Goal: Navigation & Orientation: Locate item on page

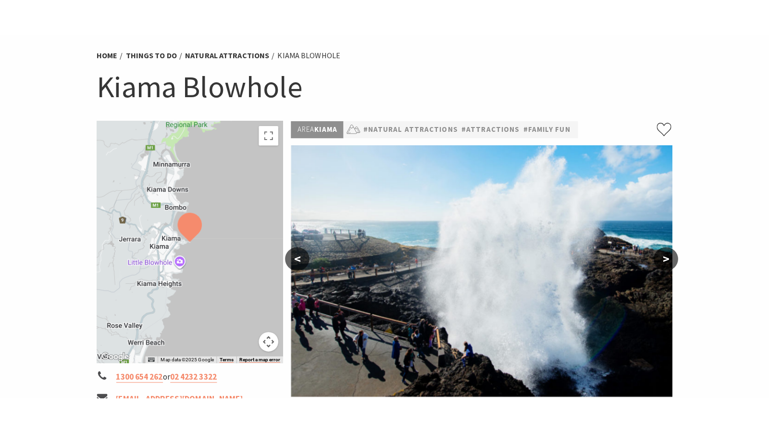
scroll to position [67, 0]
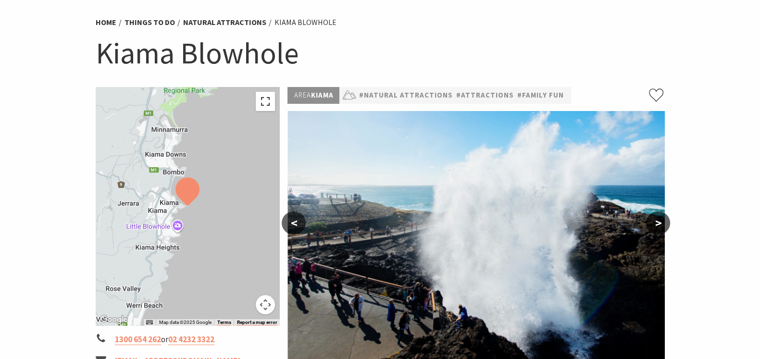
click at [264, 105] on button "Toggle fullscreen view" at bounding box center [265, 101] width 19 height 19
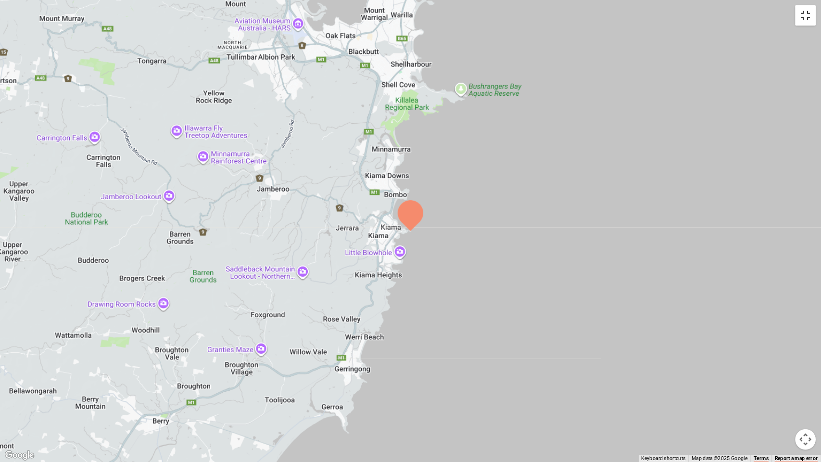
scroll to position [67, 0]
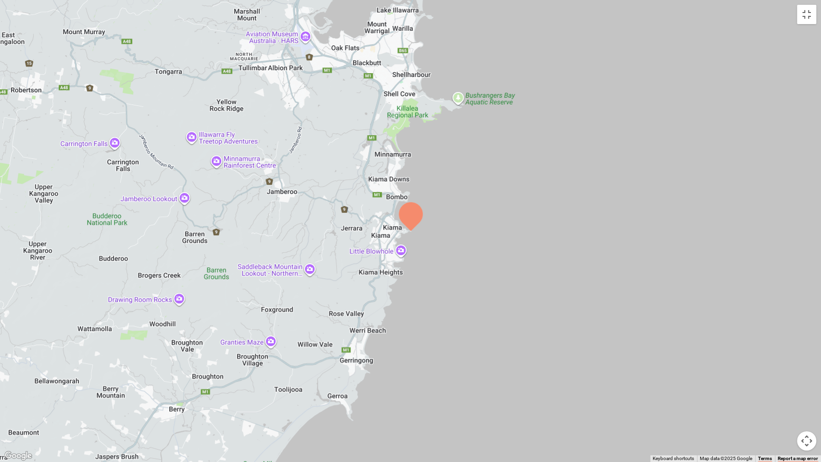
click at [433, 260] on div at bounding box center [410, 231] width 821 height 462
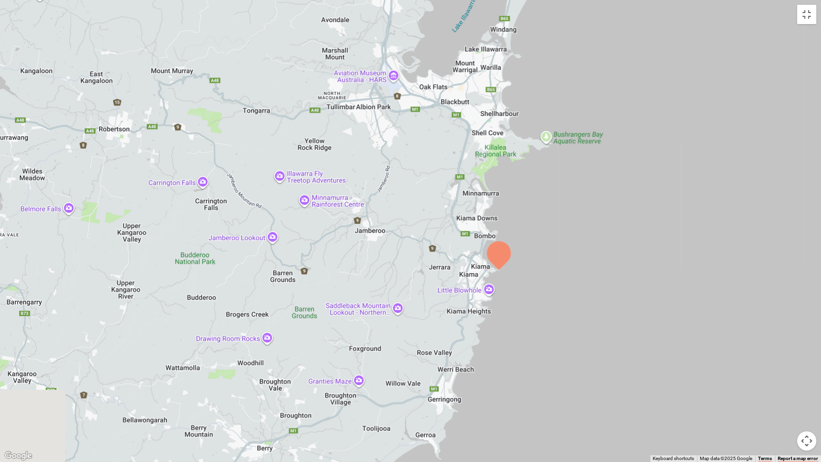
drag, startPoint x: 453, startPoint y: 299, endPoint x: 487, endPoint y: 188, distance: 115.0
click at [487, 188] on div at bounding box center [410, 231] width 821 height 462
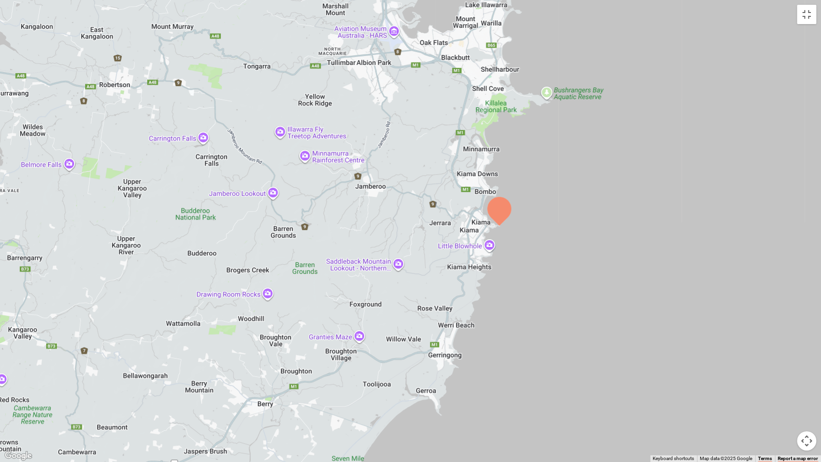
drag, startPoint x: 512, startPoint y: 277, endPoint x: 561, endPoint y: 132, distance: 153.0
click at [560, 136] on div at bounding box center [410, 231] width 821 height 462
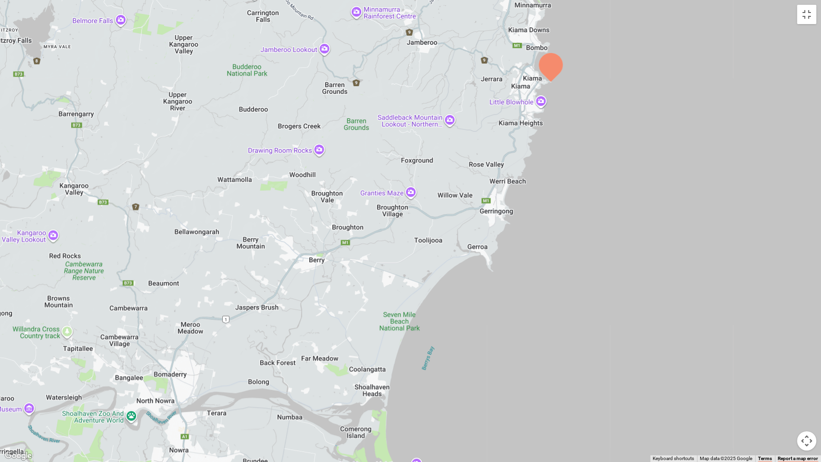
click at [563, 128] on div at bounding box center [410, 231] width 821 height 462
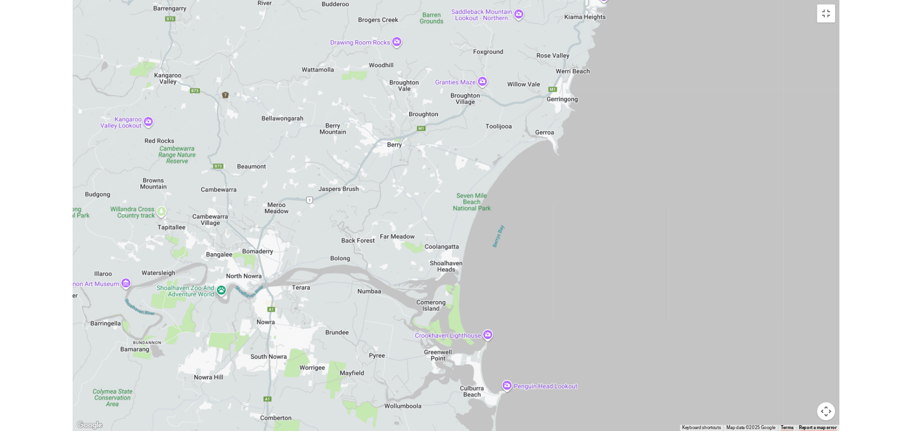
scroll to position [67, 0]
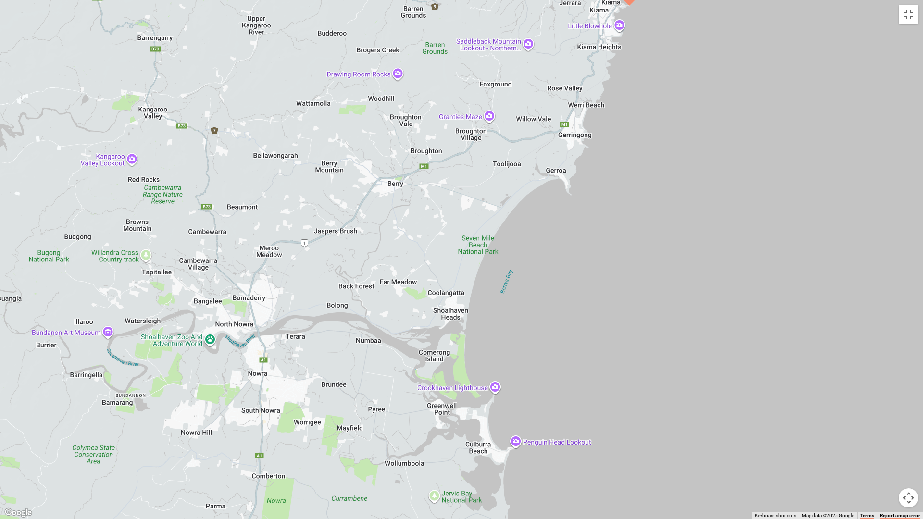
click at [608, 287] on div at bounding box center [461, 259] width 923 height 519
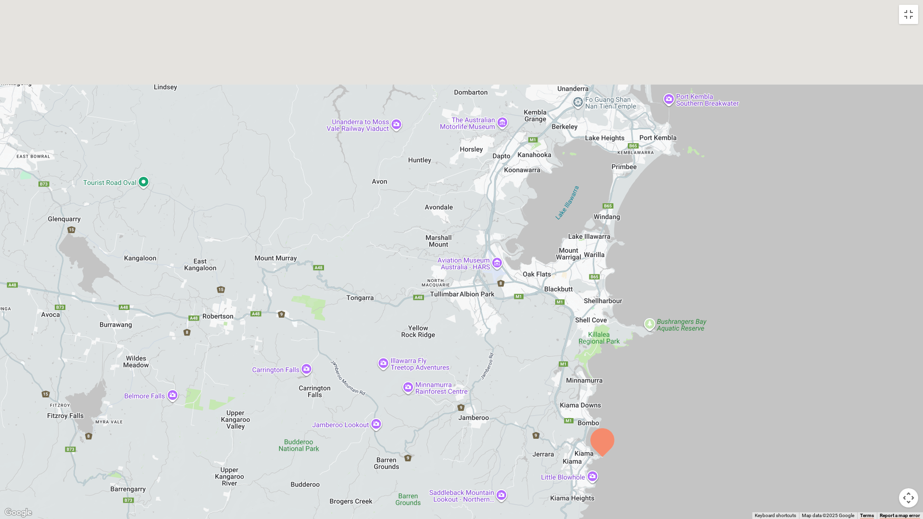
drag, startPoint x: 602, startPoint y: 129, endPoint x: 636, endPoint y: 300, distance: 175.0
click at [608, 287] on div at bounding box center [461, 259] width 923 height 519
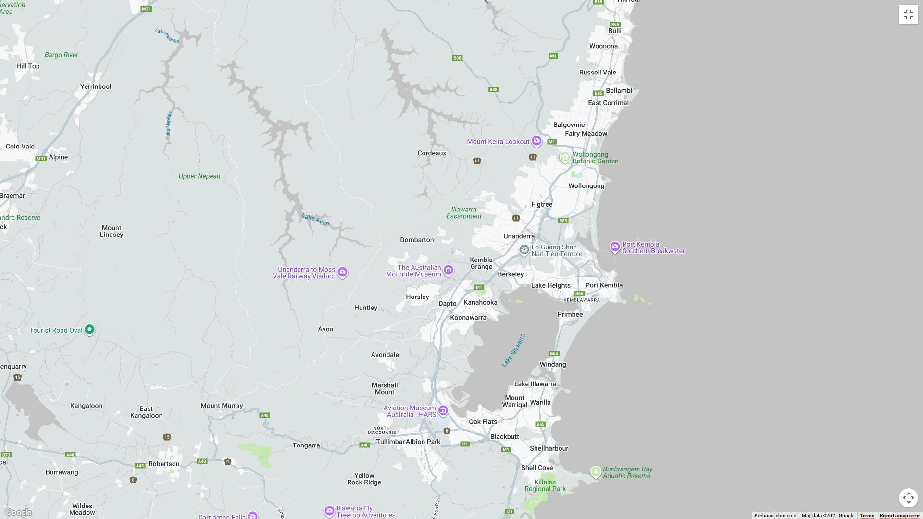
drag, startPoint x: 676, startPoint y: 211, endPoint x: 619, endPoint y: 386, distance: 184.1
click at [608, 287] on div at bounding box center [461, 259] width 923 height 519
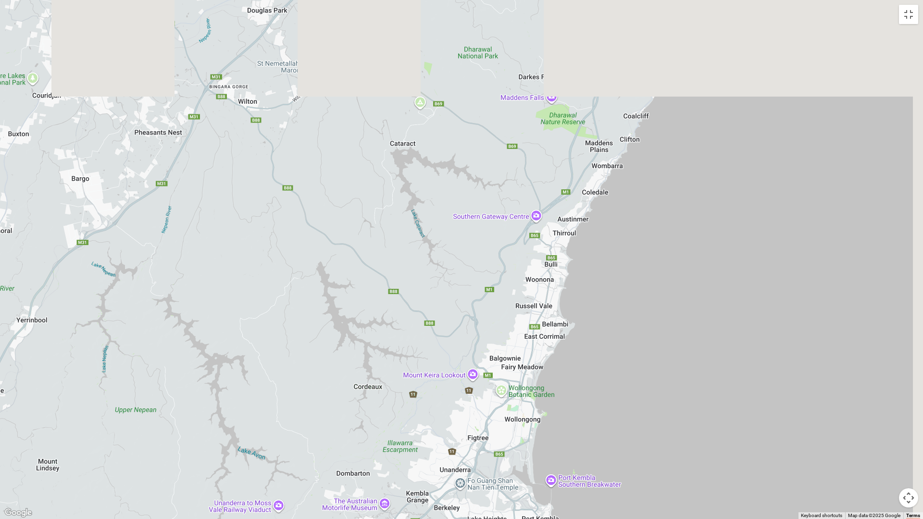
drag, startPoint x: 679, startPoint y: 167, endPoint x: 613, endPoint y: 354, distance: 197.8
click at [608, 287] on div at bounding box center [461, 259] width 923 height 519
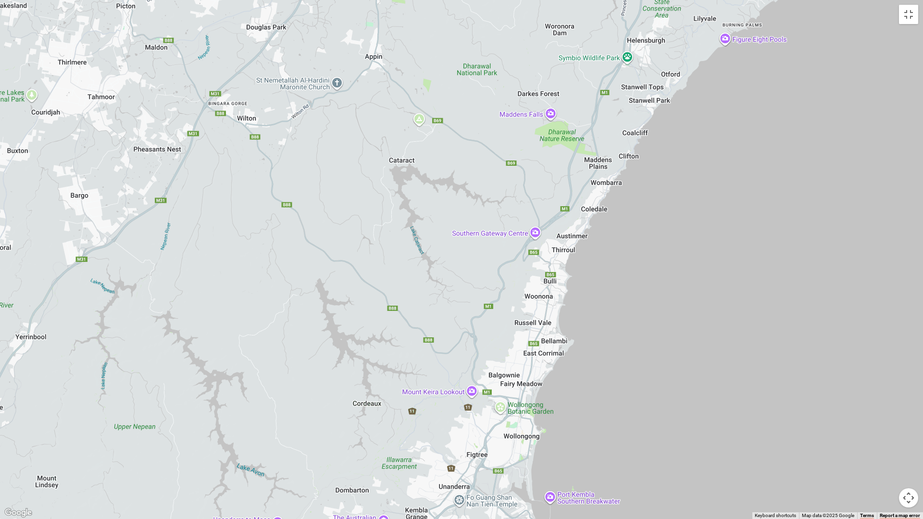
drag, startPoint x: 693, startPoint y: 190, endPoint x: 643, endPoint y: 263, distance: 87.8
click at [608, 263] on div at bounding box center [461, 259] width 923 height 519
